Goal: Transaction & Acquisition: Purchase product/service

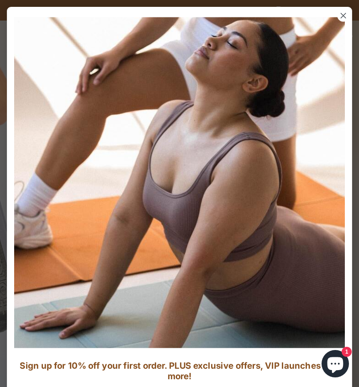
click at [344, 14] on icon "Close dialog" at bounding box center [343, 15] width 5 height 5
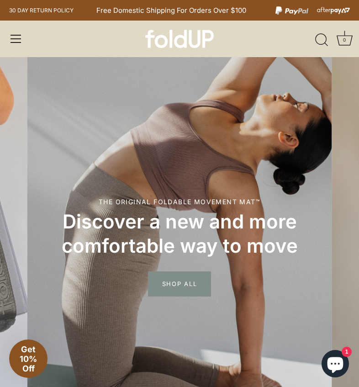
click at [14, 36] on span "Menu" at bounding box center [16, 39] width 14 height 14
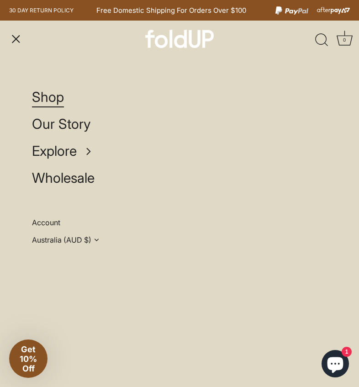
click at [43, 98] on span "Shop" at bounding box center [48, 97] width 32 height 16
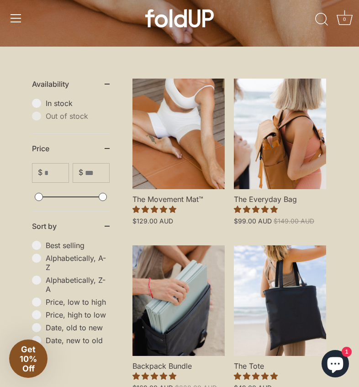
scroll to position [149, 0]
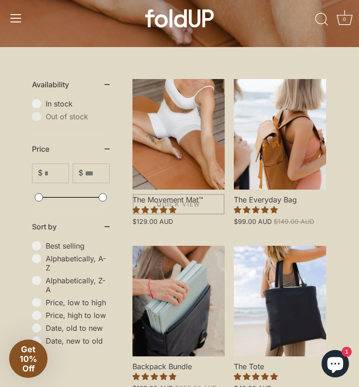
click at [159, 140] on link "The Movement Mat™" at bounding box center [178, 134] width 92 height 111
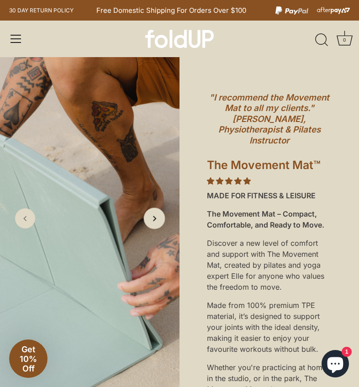
click at [157, 217] on icon "Next slide" at bounding box center [154, 218] width 10 height 10
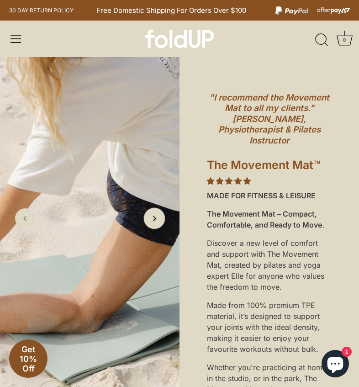
click at [157, 217] on icon "Next slide" at bounding box center [154, 218] width 10 height 10
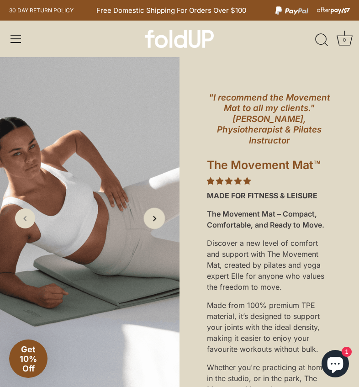
click at [157, 217] on icon "Next slide" at bounding box center [154, 218] width 10 height 10
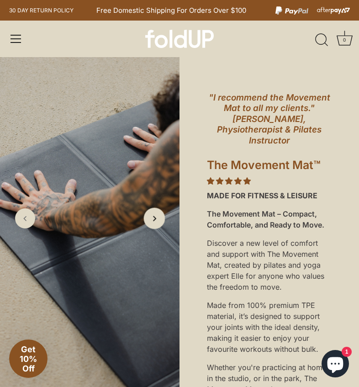
click at [157, 217] on icon "Next slide" at bounding box center [154, 218] width 10 height 10
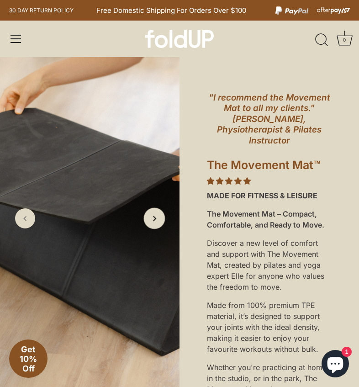
click at [157, 217] on icon "Next slide" at bounding box center [154, 218] width 10 height 10
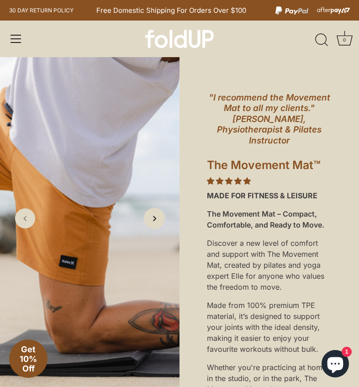
click at [157, 217] on icon "Next slide" at bounding box center [154, 218] width 10 height 10
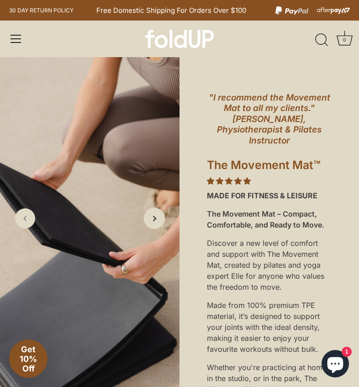
click at [157, 217] on icon "Next slide" at bounding box center [154, 218] width 10 height 10
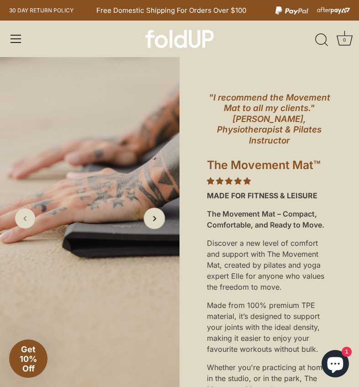
click at [157, 217] on icon "Next slide" at bounding box center [154, 218] width 10 height 10
